Goal: Information Seeking & Learning: Learn about a topic

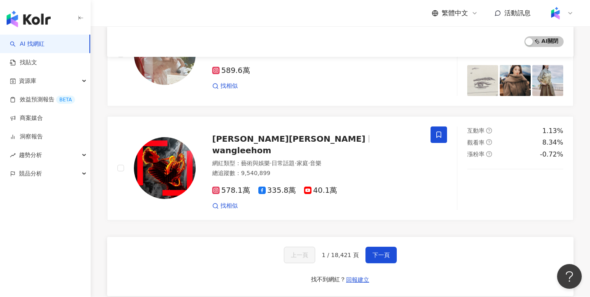
scroll to position [1392, 0]
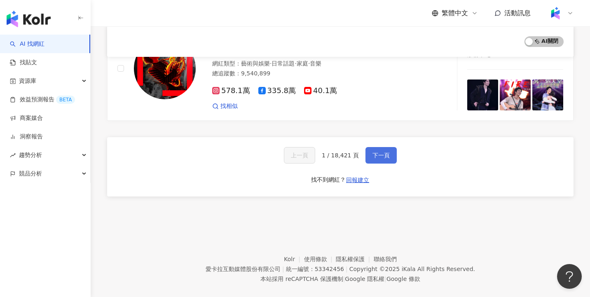
click at [388, 150] on button "下一頁" at bounding box center [380, 155] width 31 height 16
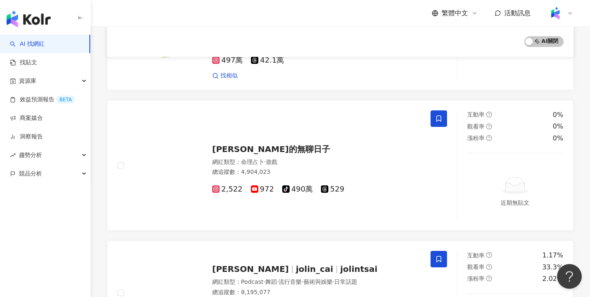
scroll to position [1418, 0]
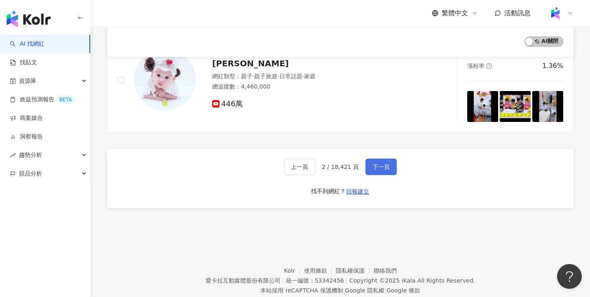
click at [391, 159] on button "下一頁" at bounding box center [380, 167] width 31 height 16
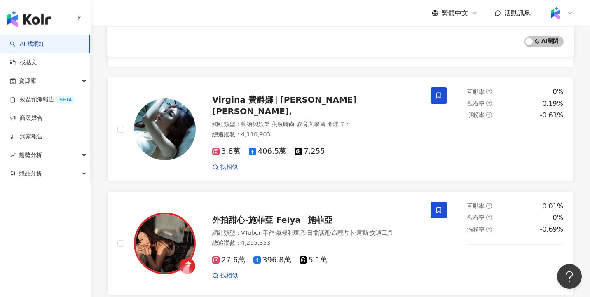
scroll to position [1397, 0]
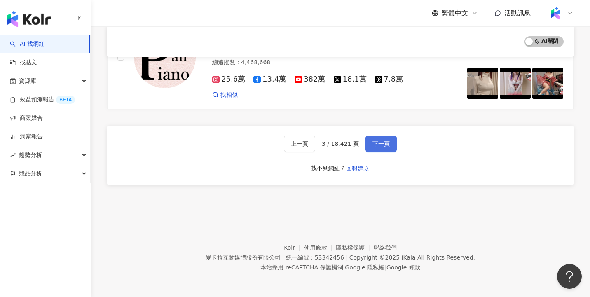
click at [388, 147] on button "下一頁" at bounding box center [380, 144] width 31 height 16
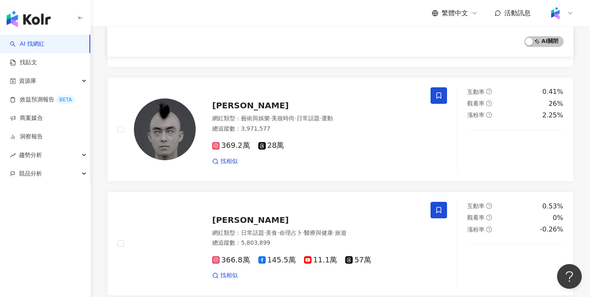
scroll to position [1392, 0]
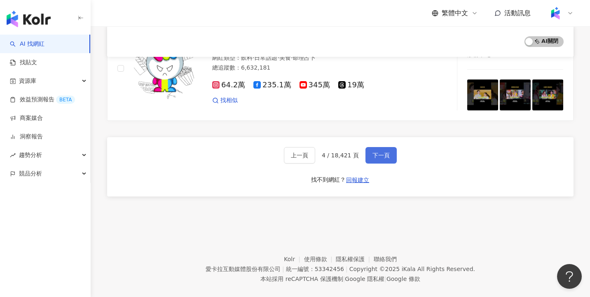
click at [388, 147] on button "下一頁" at bounding box center [380, 155] width 31 height 16
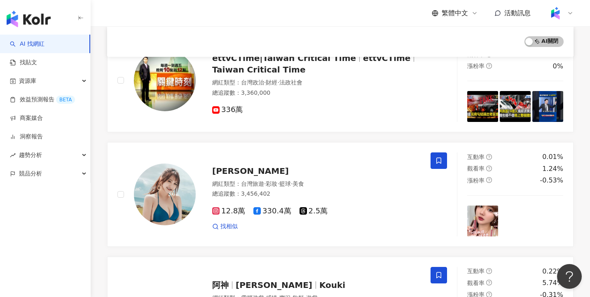
scroll to position [1484, 0]
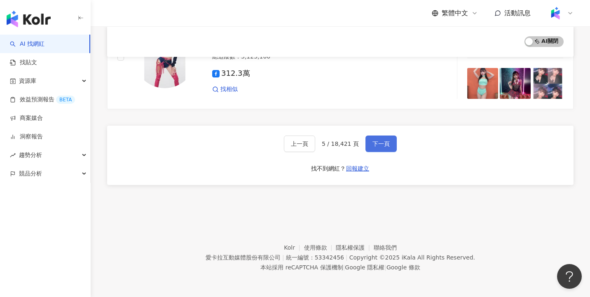
click at [389, 147] on button "下一頁" at bounding box center [380, 144] width 31 height 16
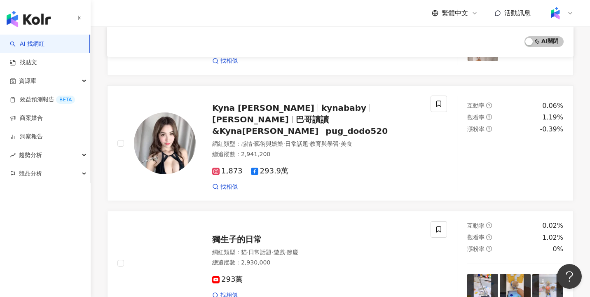
scroll to position [1405, 0]
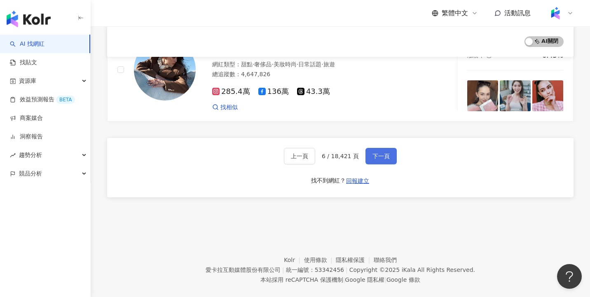
click at [390, 148] on button "下一頁" at bounding box center [380, 156] width 31 height 16
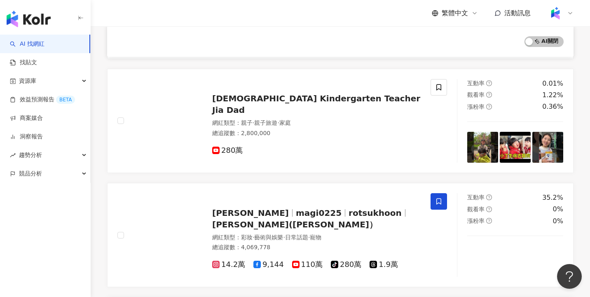
scroll to position [1337, 0]
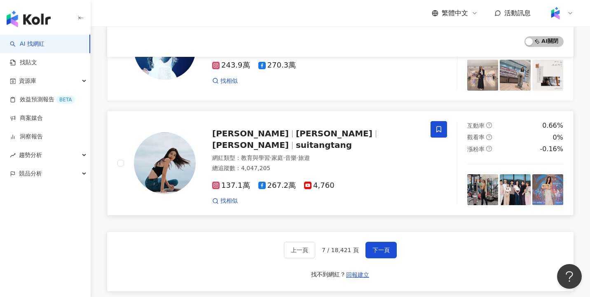
click at [347, 140] on span "suitangtang" at bounding box center [324, 145] width 56 height 10
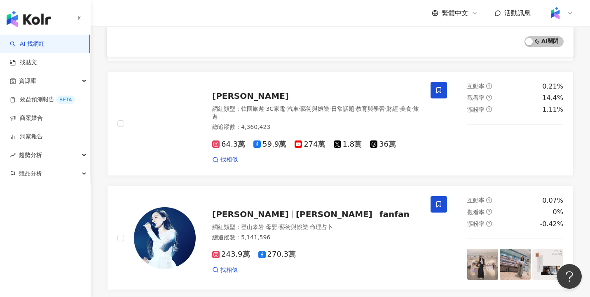
scroll to position [1146, 0]
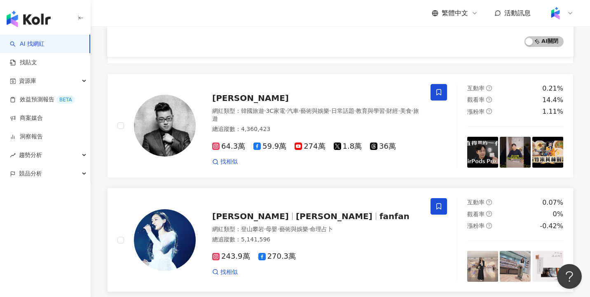
click at [344, 204] on div "范瑋琪 范范 fanfan 網紅類型 ： 登山攀岩 · 母嬰 · 藝術與娛樂 · 命理占卜 總追蹤數 ： 5,141,596 243.9萬 270.3萬 找相似" at bounding box center [308, 240] width 225 height 72
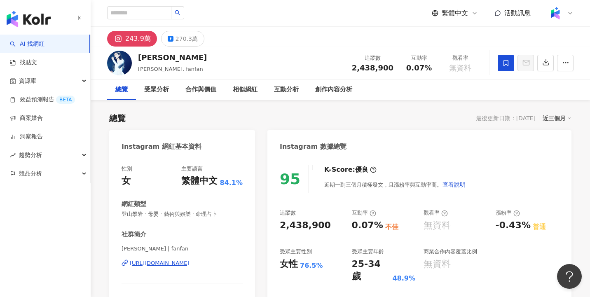
click at [44, 46] on link "AI 找網紅" at bounding box center [27, 44] width 35 height 8
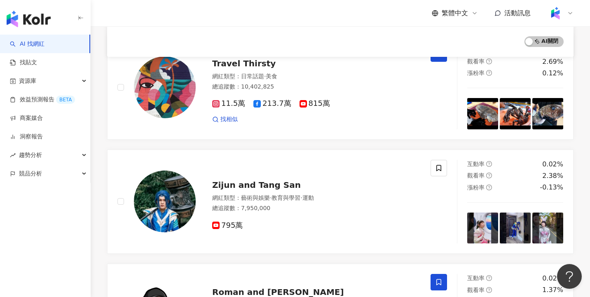
scroll to position [514, 0]
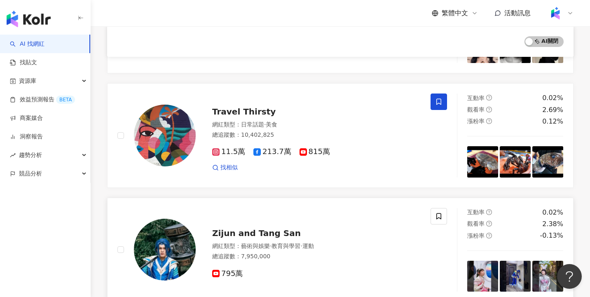
click at [269, 234] on span "Zijun and Tang San" at bounding box center [256, 233] width 89 height 10
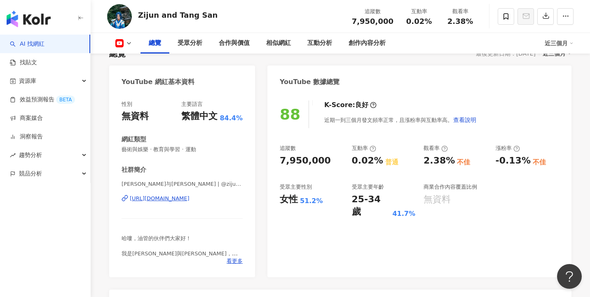
scroll to position [74, 0]
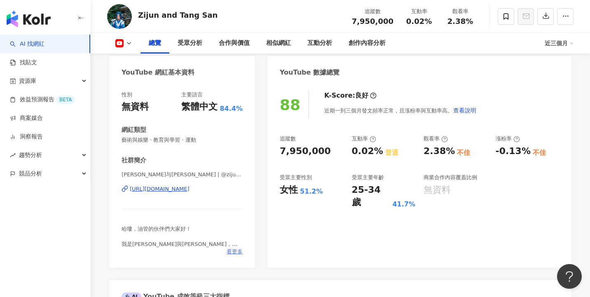
click at [237, 250] on span "看更多" at bounding box center [235, 251] width 16 height 7
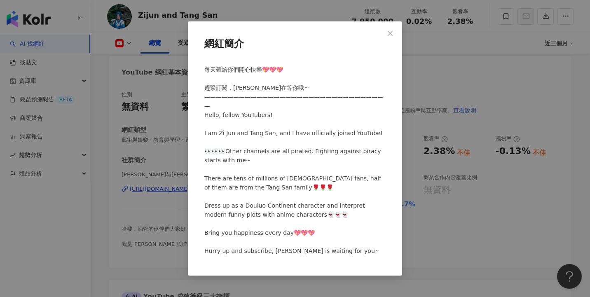
scroll to position [0, 0]
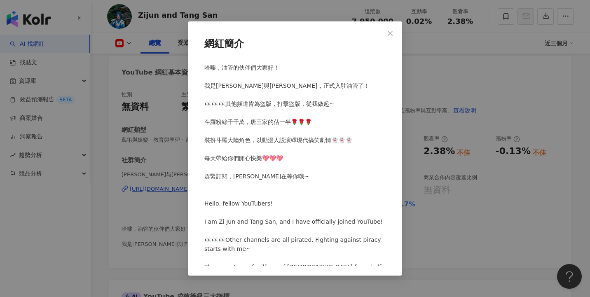
click at [154, 219] on div "網紅簡介 哈嘍，油管的伙伴們大家好！ 我是梓俊與唐三，正式入駐油管了！ 👀👀👀其他頻道皆為盜版，打擊盜版，從我做起~ 斗羅粉絲千千萬，唐三家的佔一半🌹🌹🌹 裝…" at bounding box center [295, 148] width 590 height 297
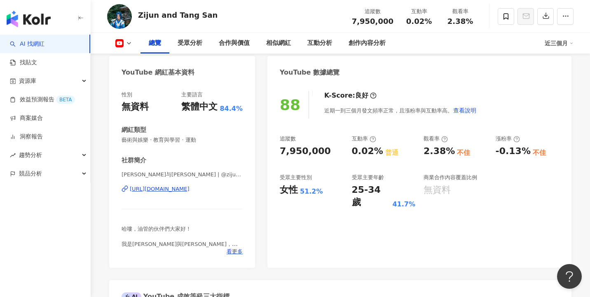
click at [44, 40] on link "AI 找網紅" at bounding box center [27, 44] width 35 height 8
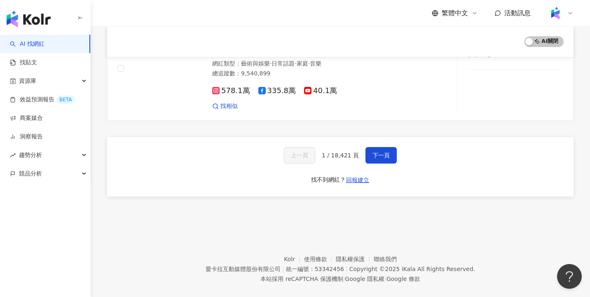
scroll to position [1386, 0]
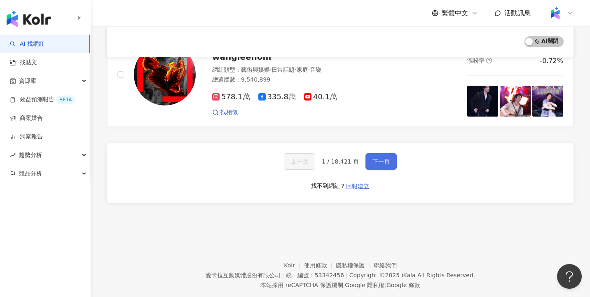
click at [379, 158] on span "下一頁" at bounding box center [380, 161] width 17 height 7
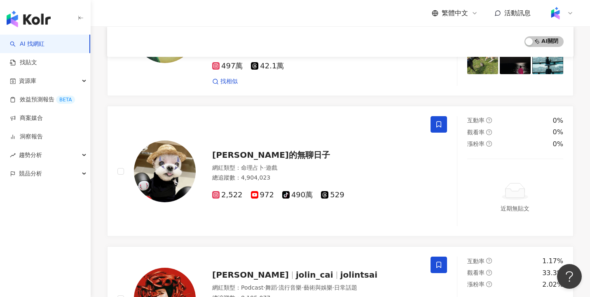
scroll to position [1412, 0]
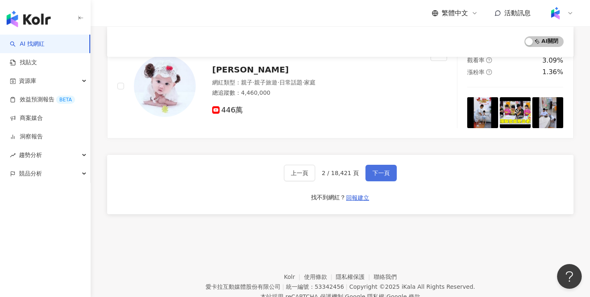
click at [386, 170] on span "下一頁" at bounding box center [380, 173] width 17 height 7
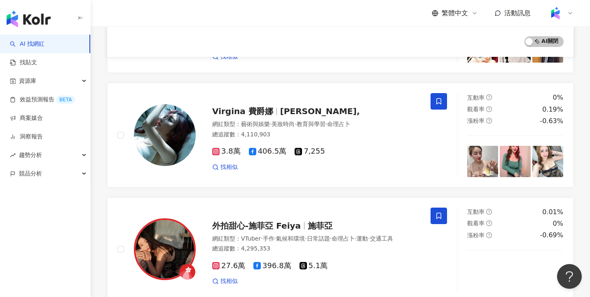
scroll to position [1390, 0]
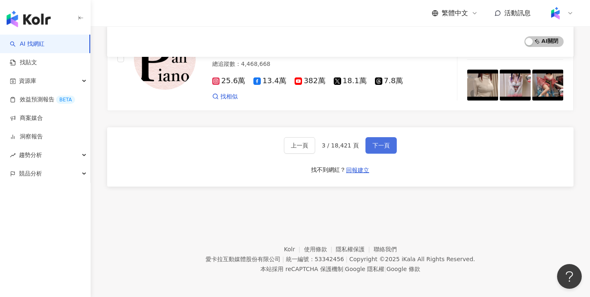
click at [387, 149] on span "下一頁" at bounding box center [380, 145] width 17 height 7
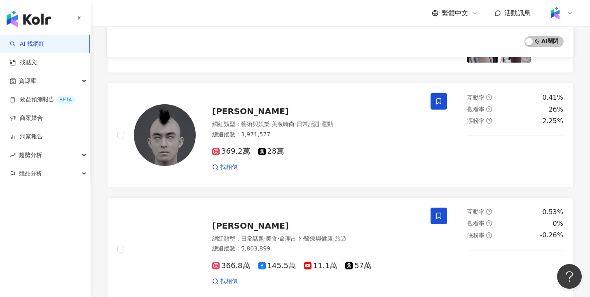
scroll to position [1386, 0]
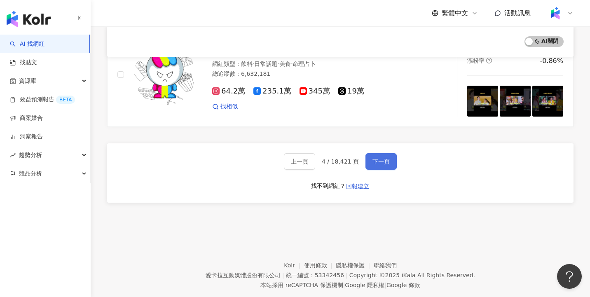
click at [385, 154] on button "下一頁" at bounding box center [380, 161] width 31 height 16
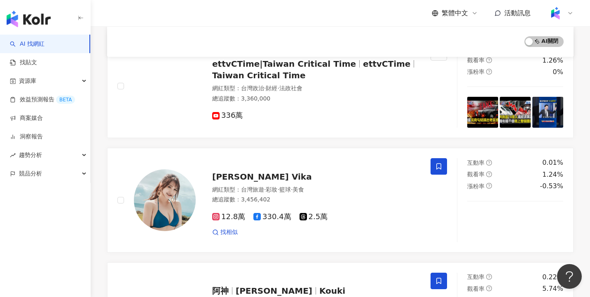
scroll to position [1477, 0]
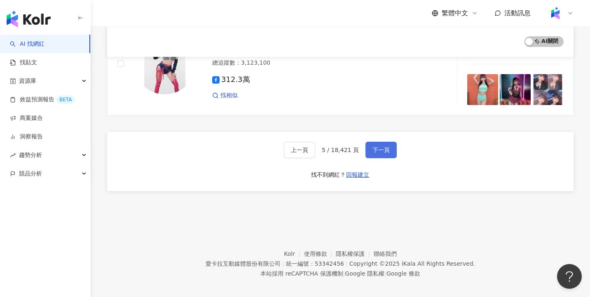
click at [389, 153] on button "下一頁" at bounding box center [380, 150] width 31 height 16
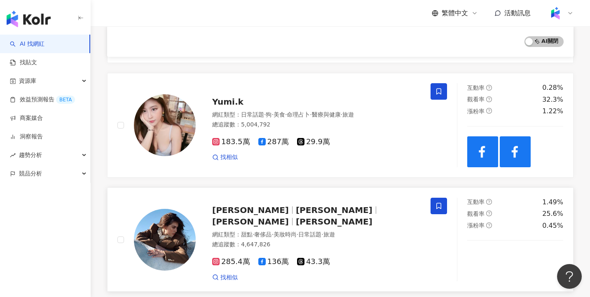
scroll to position [1231, 0]
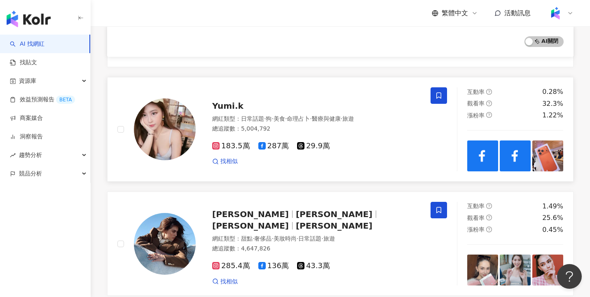
click at [233, 101] on span "Yumi.k" at bounding box center [227, 106] width 31 height 10
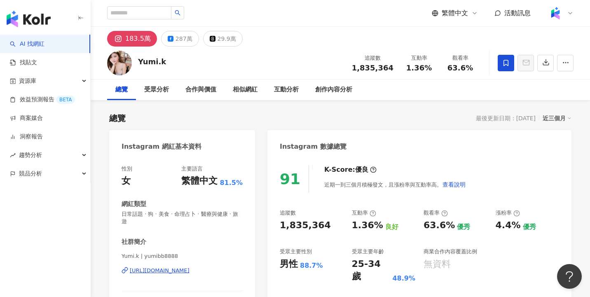
click at [44, 46] on link "AI 找網紅" at bounding box center [27, 44] width 35 height 8
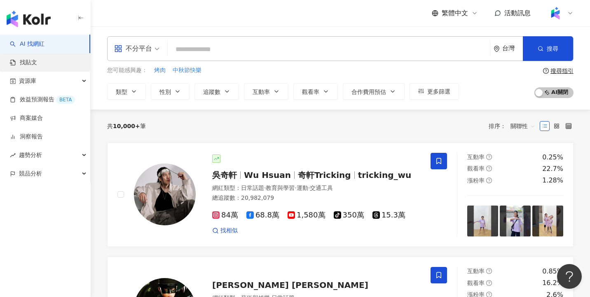
click at [37, 63] on link "找貼文" at bounding box center [23, 63] width 27 height 8
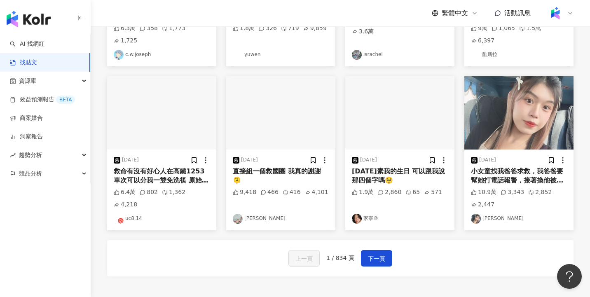
scroll to position [435, 0]
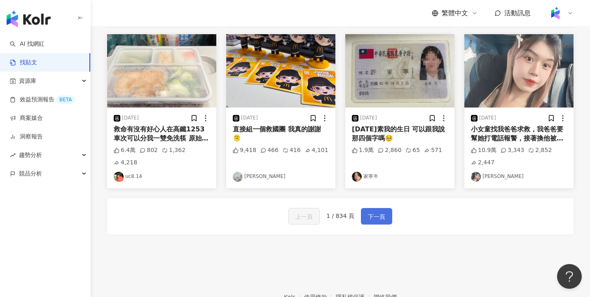
click at [369, 212] on span "下一頁" at bounding box center [376, 217] width 17 height 10
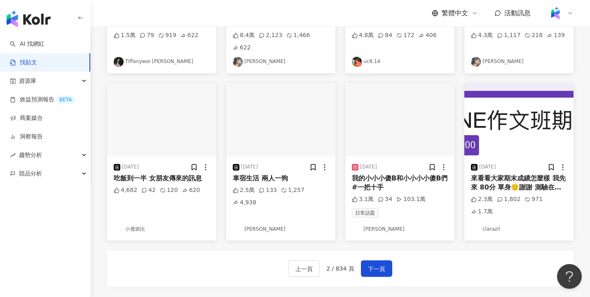
scroll to position [339, 0]
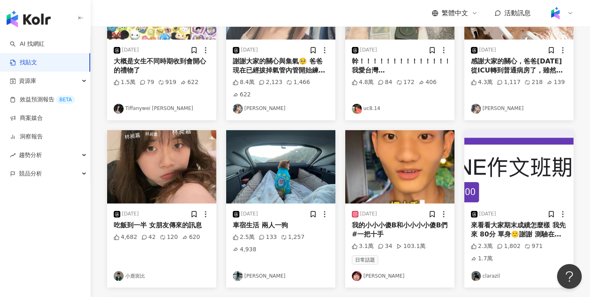
click at [369, 221] on div "我的小小小傻B和小小小小傻B們 #一把十手" at bounding box center [400, 230] width 96 height 19
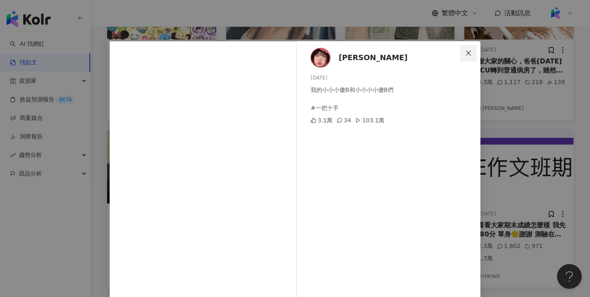
click at [470, 54] on icon "close" at bounding box center [468, 53] width 7 height 7
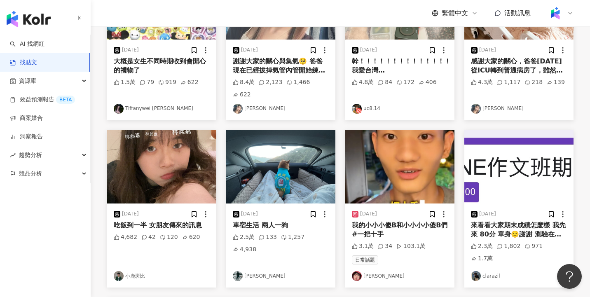
click at [366, 271] on link "[PERSON_NAME]" at bounding box center [400, 276] width 96 height 10
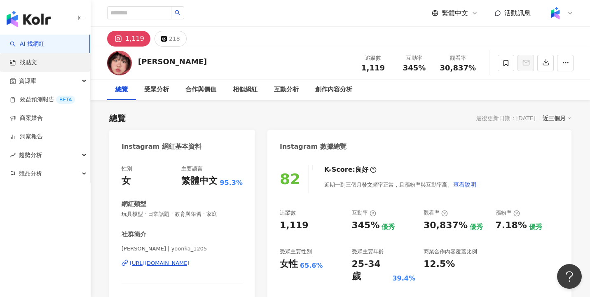
click at [37, 62] on link "找貼文" at bounding box center [23, 63] width 27 height 8
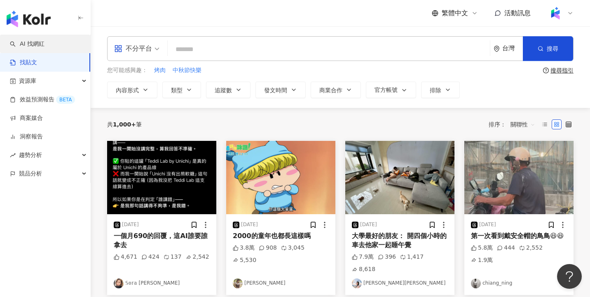
click at [44, 44] on link "AI 找網紅" at bounding box center [27, 44] width 35 height 8
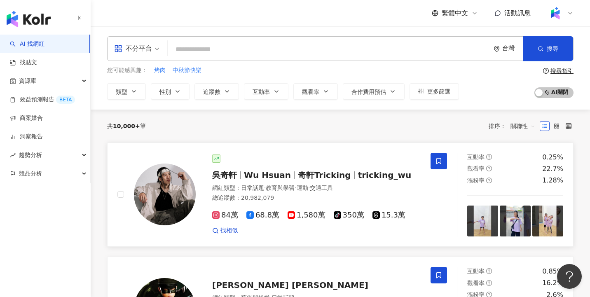
click at [231, 182] on div "[PERSON_NAME][PERSON_NAME] Hsuan 奇軒Tricking tricking_wu 網紅類型 ： 日常話題 · 教育與學習 · 運…" at bounding box center [308, 194] width 225 height 80
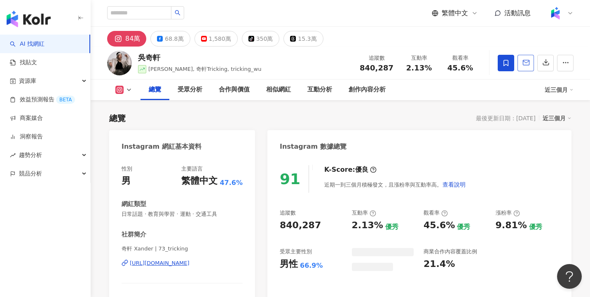
click at [528, 63] on icon "button" at bounding box center [525, 62] width 7 height 7
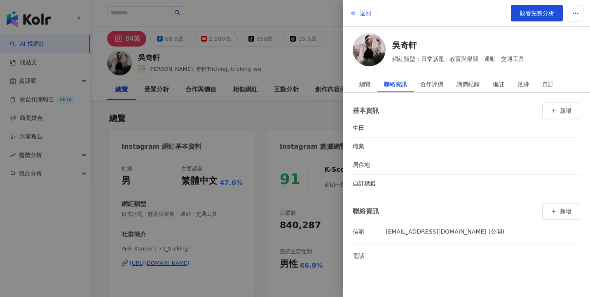
click at [334, 129] on div at bounding box center [295, 148] width 590 height 297
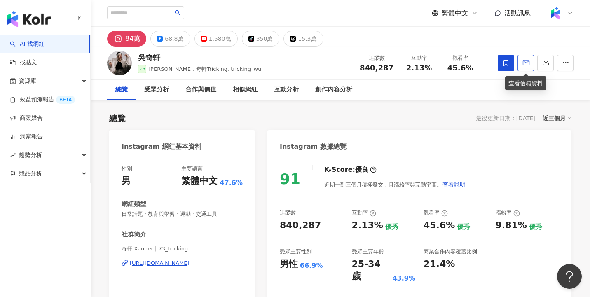
click at [527, 67] on span "button" at bounding box center [525, 62] width 7 height 9
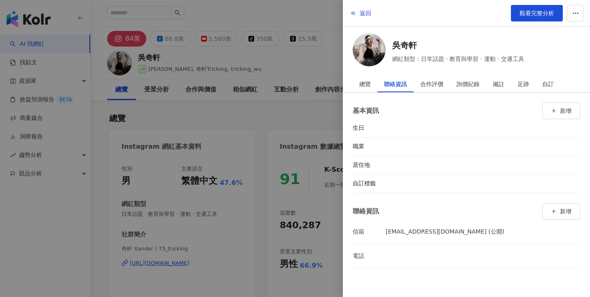
click at [319, 69] on div at bounding box center [295, 148] width 590 height 297
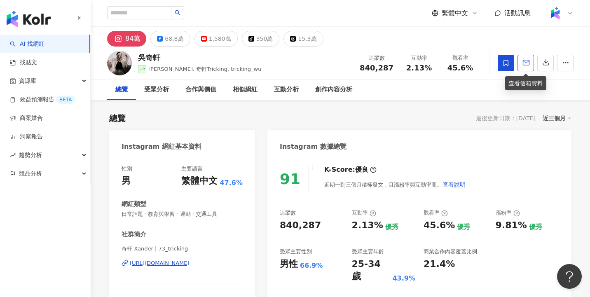
click at [525, 66] on icon "button" at bounding box center [525, 62] width 7 height 7
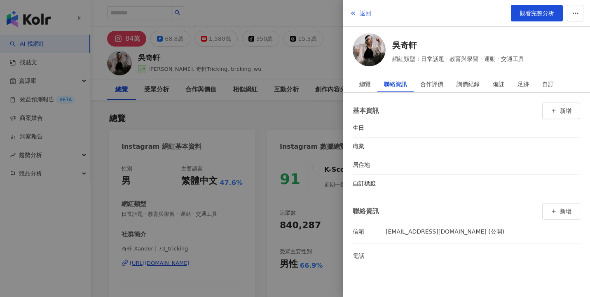
click at [318, 124] on div at bounding box center [295, 148] width 590 height 297
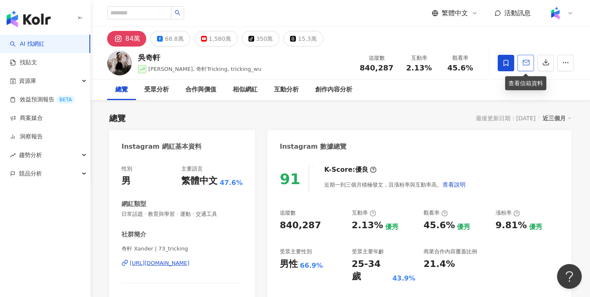
click at [525, 66] on span "button" at bounding box center [525, 62] width 7 height 9
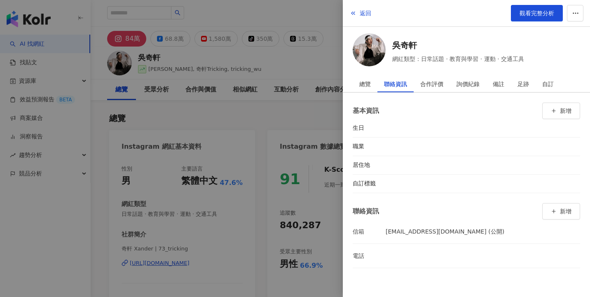
click at [322, 110] on div at bounding box center [295, 148] width 590 height 297
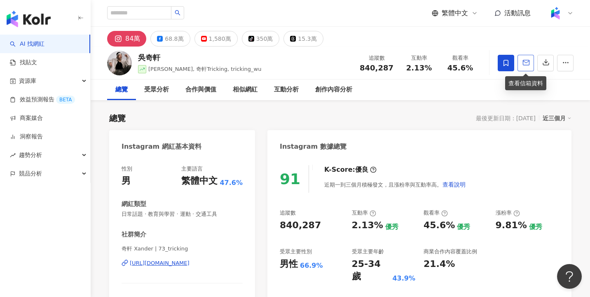
click at [525, 66] on icon "button" at bounding box center [525, 62] width 7 height 7
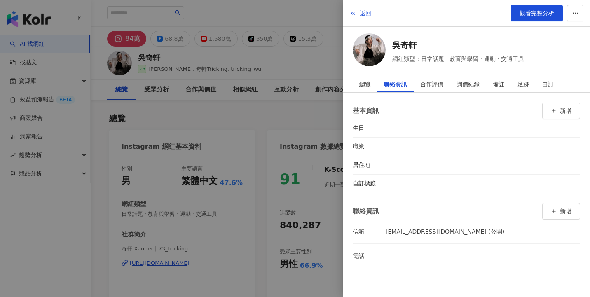
click at [315, 115] on div at bounding box center [295, 148] width 590 height 297
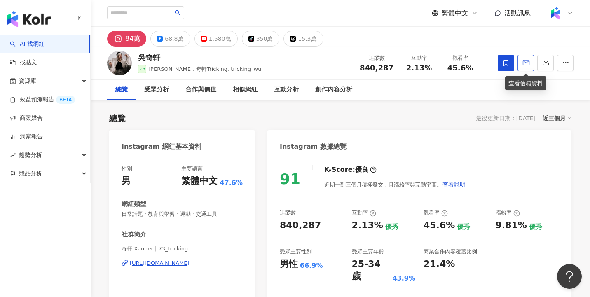
click at [526, 70] on button "button" at bounding box center [525, 63] width 16 height 16
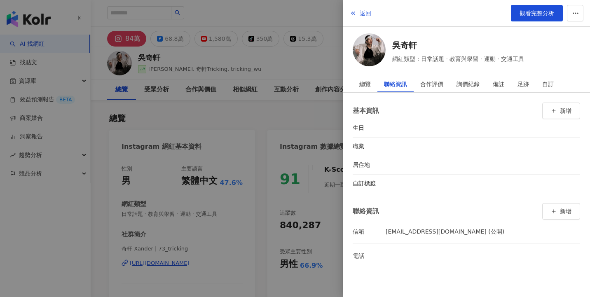
click at [321, 129] on div at bounding box center [295, 148] width 590 height 297
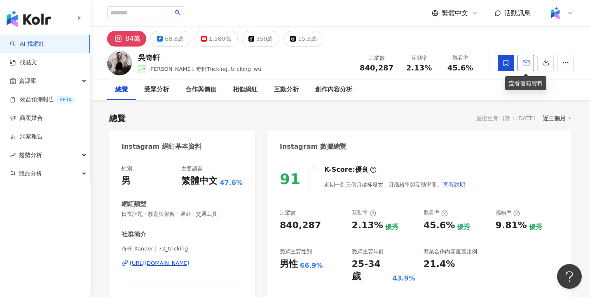
click at [531, 66] on button "button" at bounding box center [525, 63] width 16 height 16
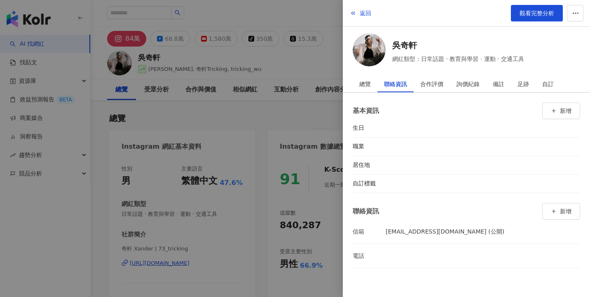
click at [325, 108] on div at bounding box center [295, 148] width 590 height 297
